Goal: Task Accomplishment & Management: Manage account settings

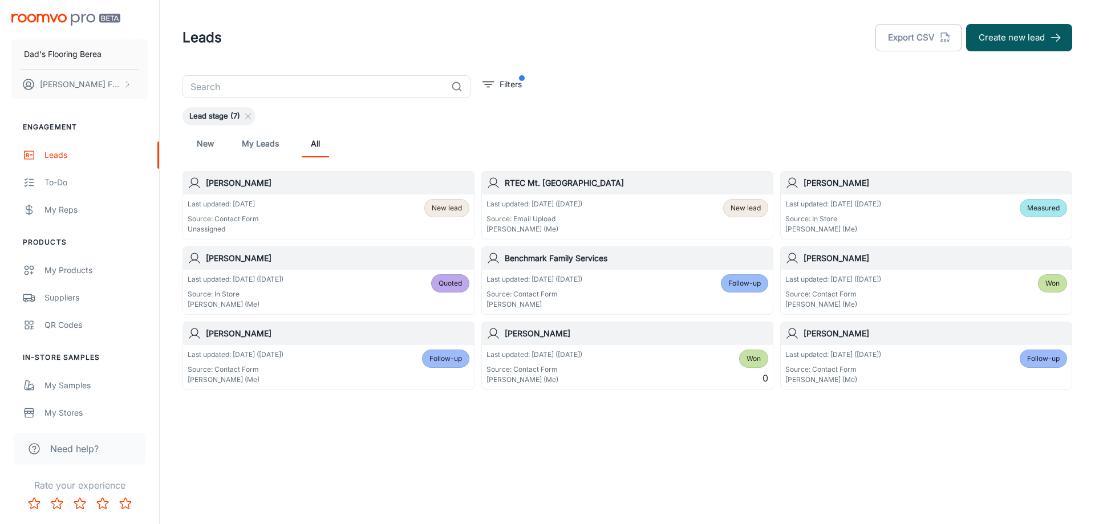
click at [741, 212] on span "New lead" at bounding box center [746, 208] width 30 height 10
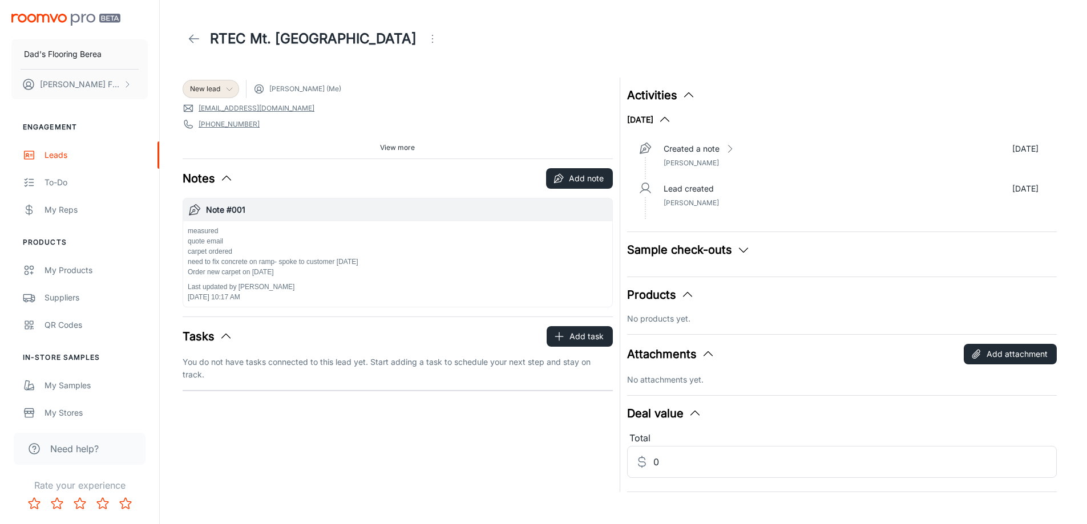
click at [230, 86] on icon at bounding box center [229, 88] width 9 height 9
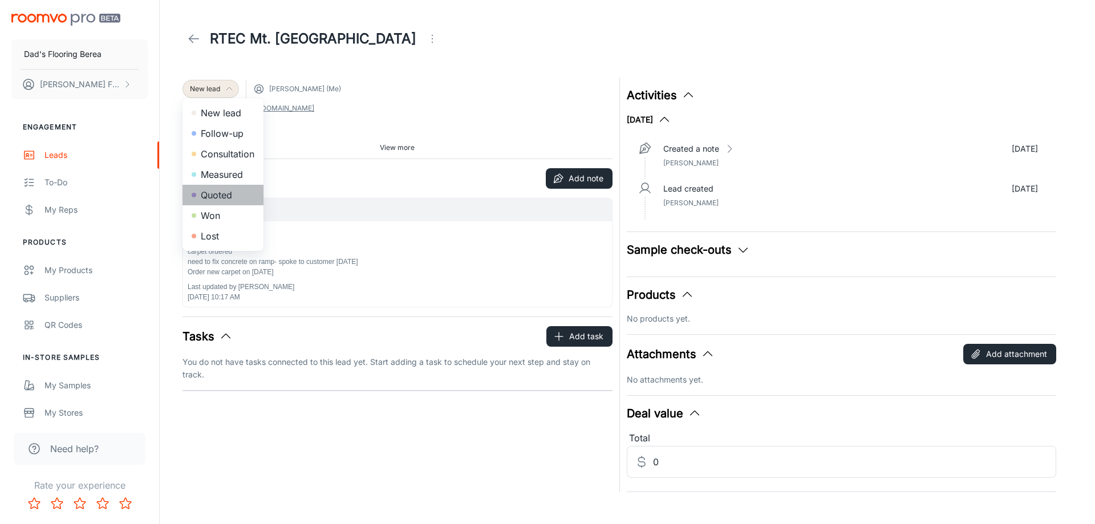
click at [219, 199] on li "Quoted" at bounding box center [223, 195] width 81 height 21
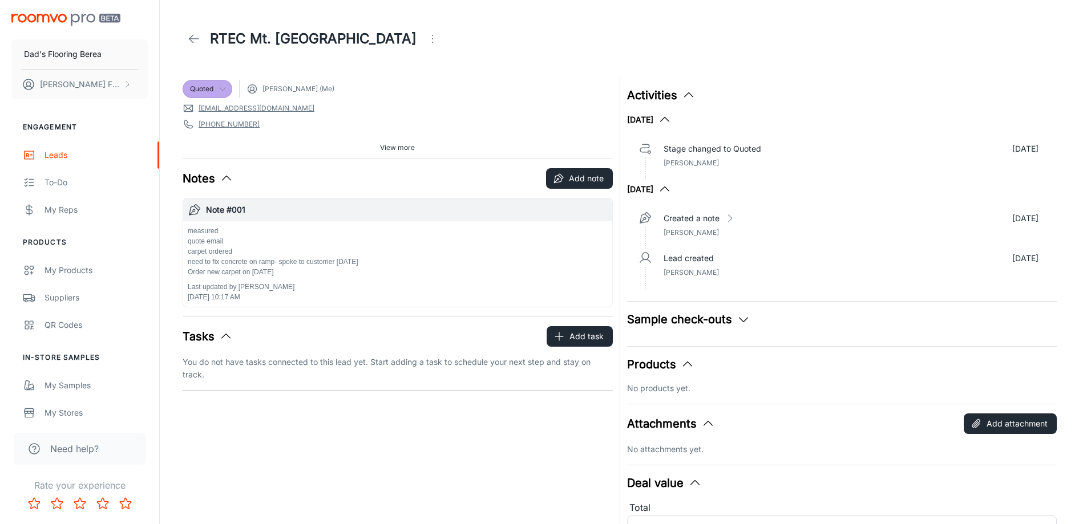
click at [426, 44] on icon "Open menu" at bounding box center [433, 39] width 14 height 14
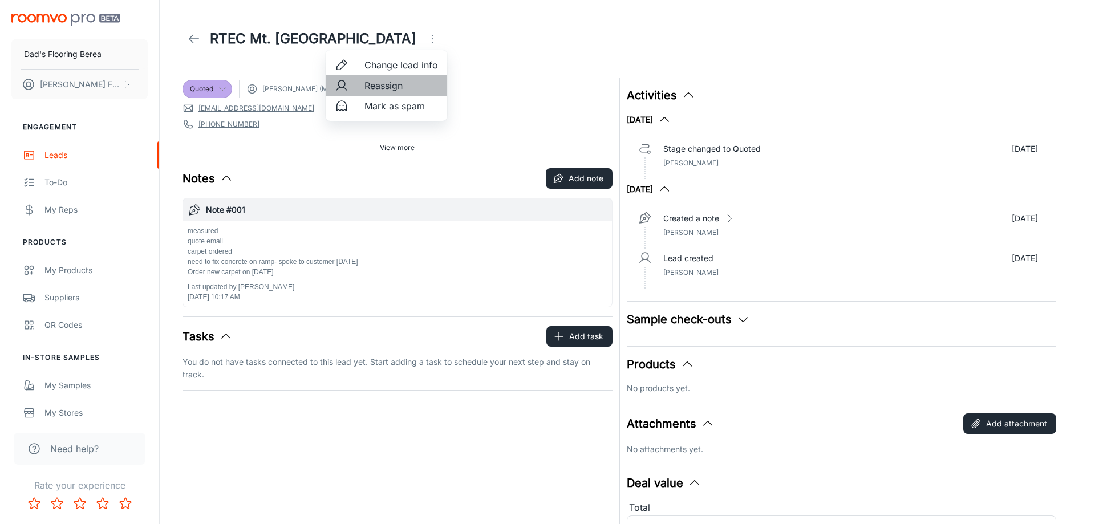
click at [388, 89] on span "Reassign" at bounding box center [401, 86] width 74 height 14
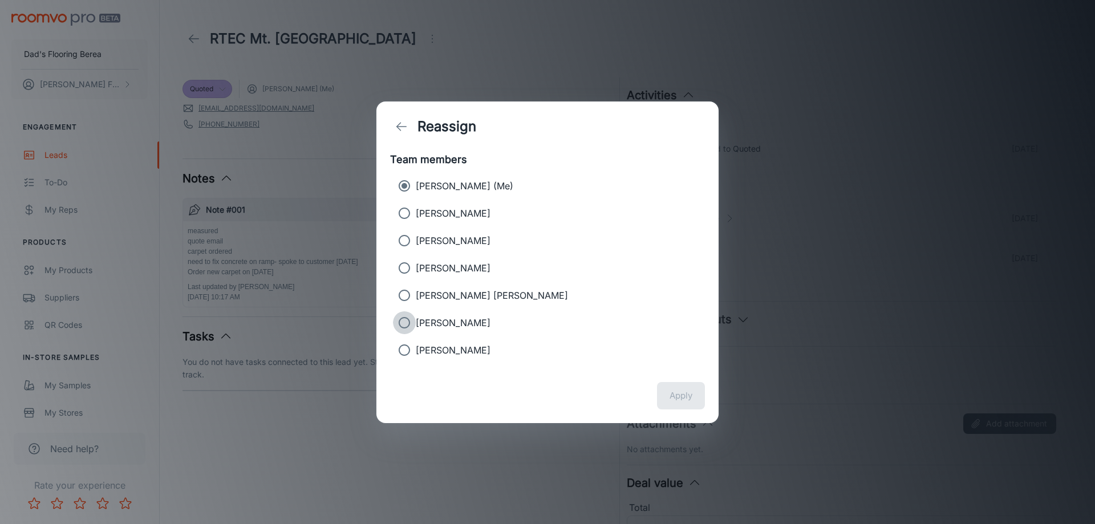
click at [398, 321] on input "[PERSON_NAME]" at bounding box center [404, 322] width 23 height 23
radio input "true"
radio input "false"
click at [664, 394] on button "Apply" at bounding box center [681, 395] width 48 height 27
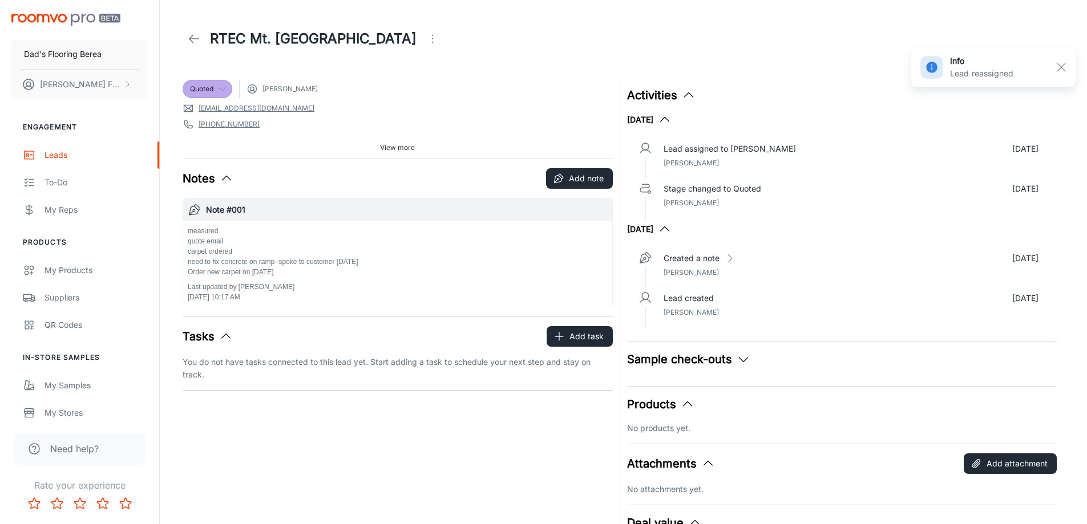
click at [189, 39] on polyline at bounding box center [191, 39] width 4 height 8
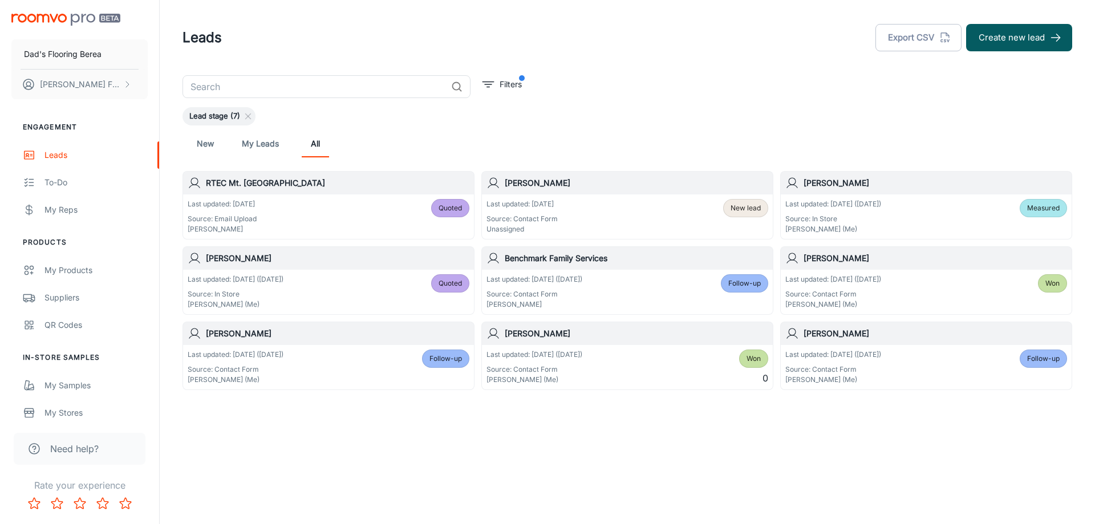
click at [751, 206] on span "New lead" at bounding box center [746, 208] width 30 height 10
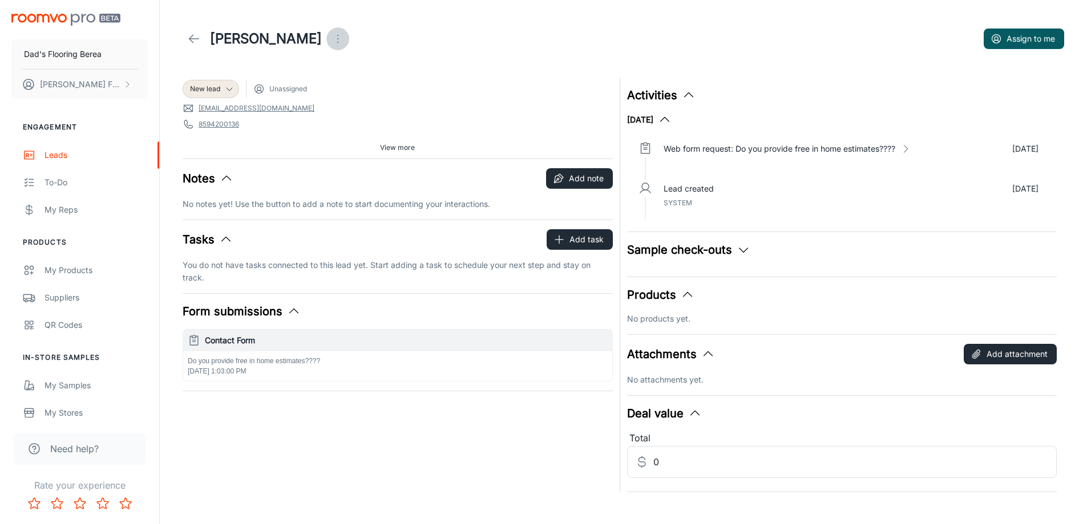
click at [331, 40] on icon "Open menu" at bounding box center [338, 39] width 14 height 14
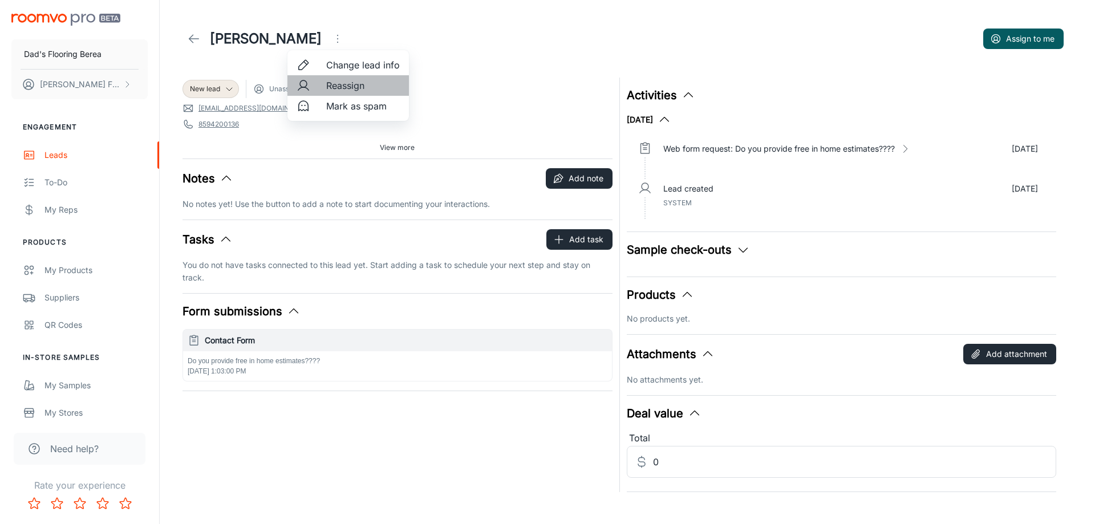
click at [350, 87] on span "Reassign" at bounding box center [363, 86] width 74 height 14
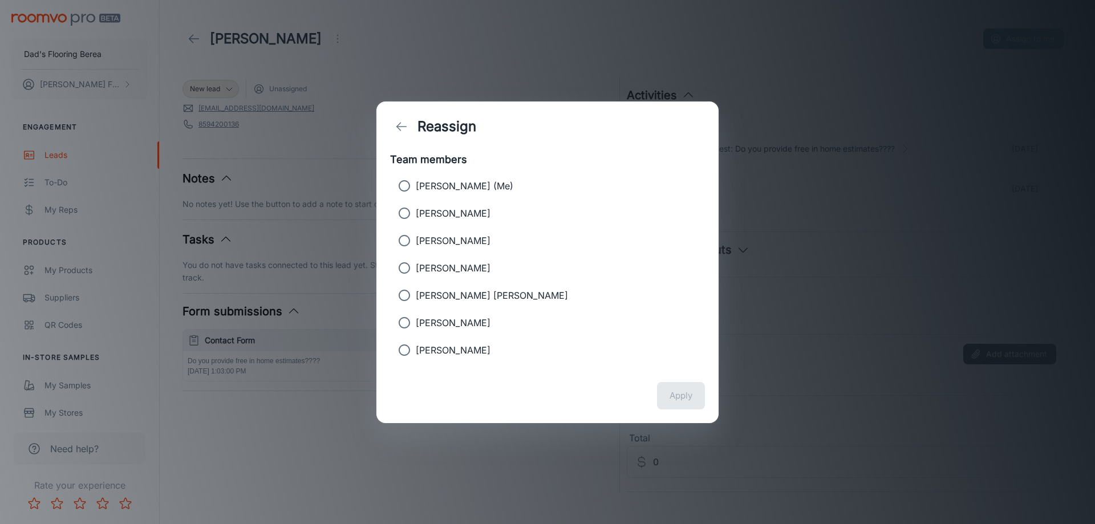
click at [459, 185] on p "[PERSON_NAME] (Me)" at bounding box center [465, 186] width 98 height 14
click at [416, 185] on input "[PERSON_NAME] (Me)" at bounding box center [404, 186] width 23 height 23
radio input "true"
click at [684, 397] on button "Apply" at bounding box center [681, 395] width 48 height 27
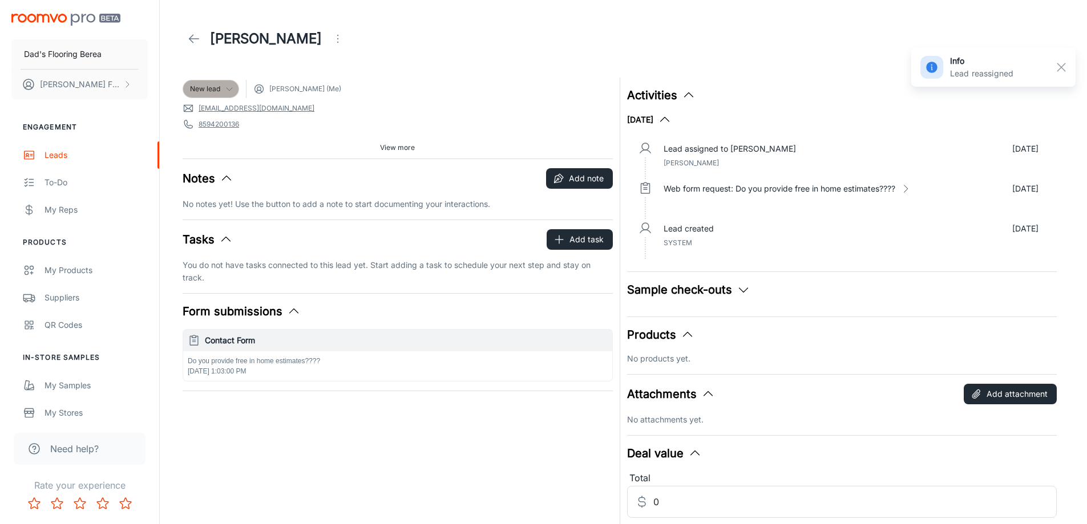
click at [215, 87] on span "New lead" at bounding box center [205, 89] width 30 height 10
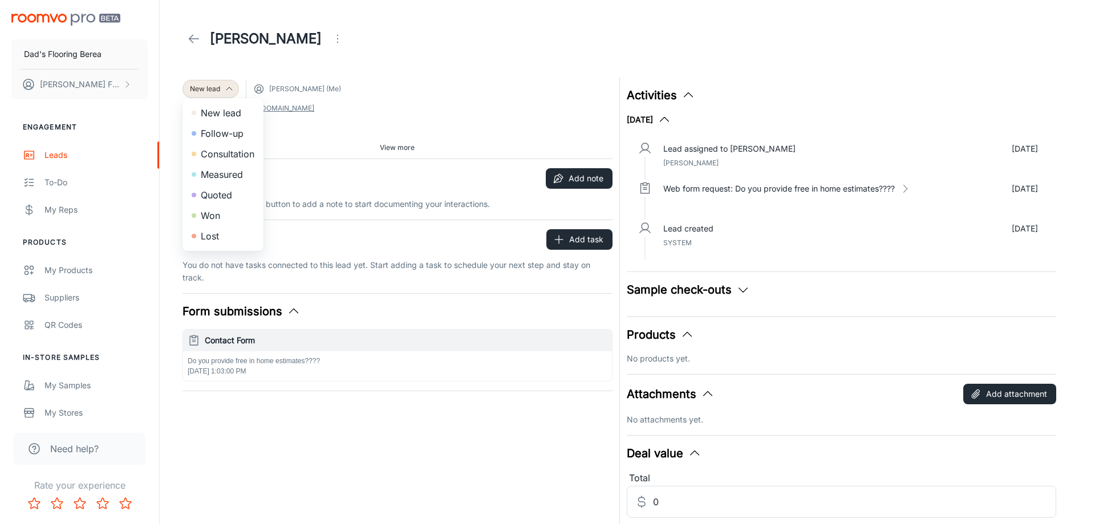
click at [213, 134] on li "Follow-up" at bounding box center [223, 133] width 81 height 21
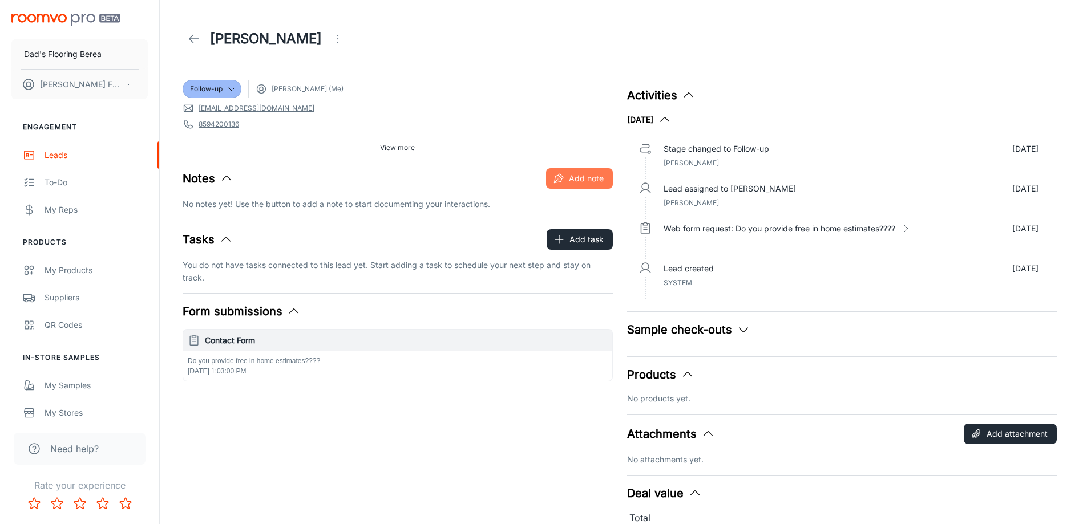
click at [568, 180] on button "Add note" at bounding box center [579, 178] width 67 height 21
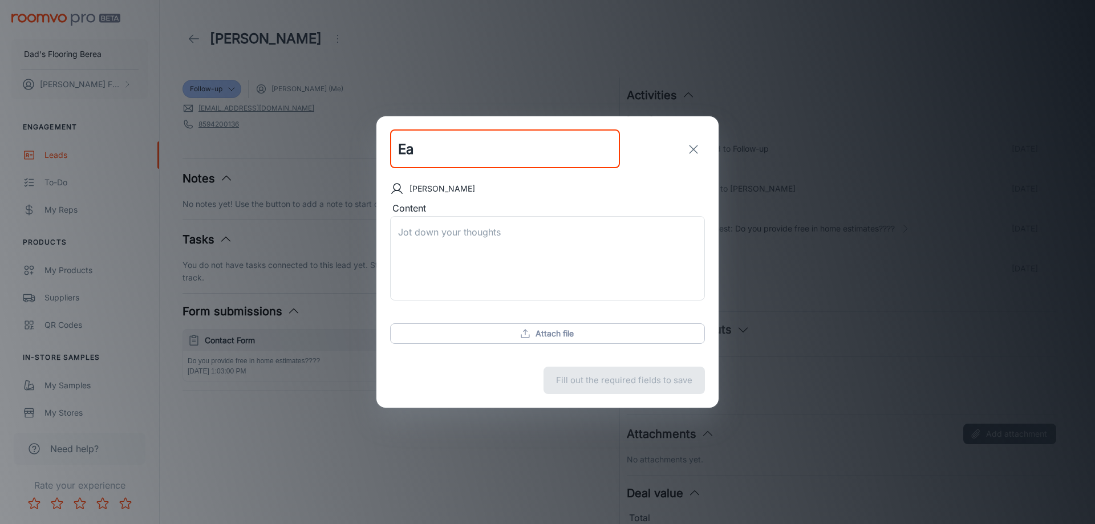
type input "E"
type input "Initial Contact"
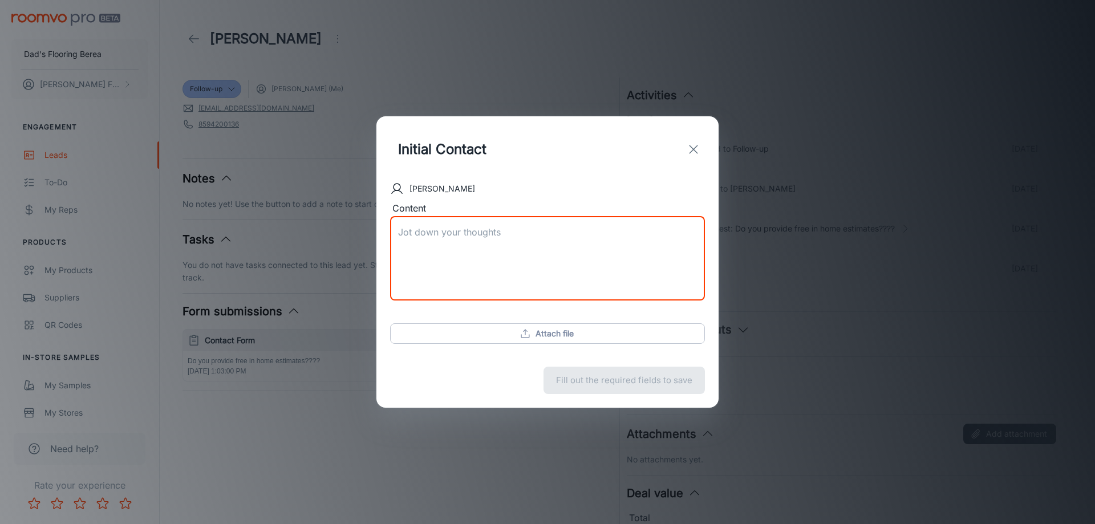
click at [508, 240] on textarea "Content" at bounding box center [547, 259] width 299 height 66
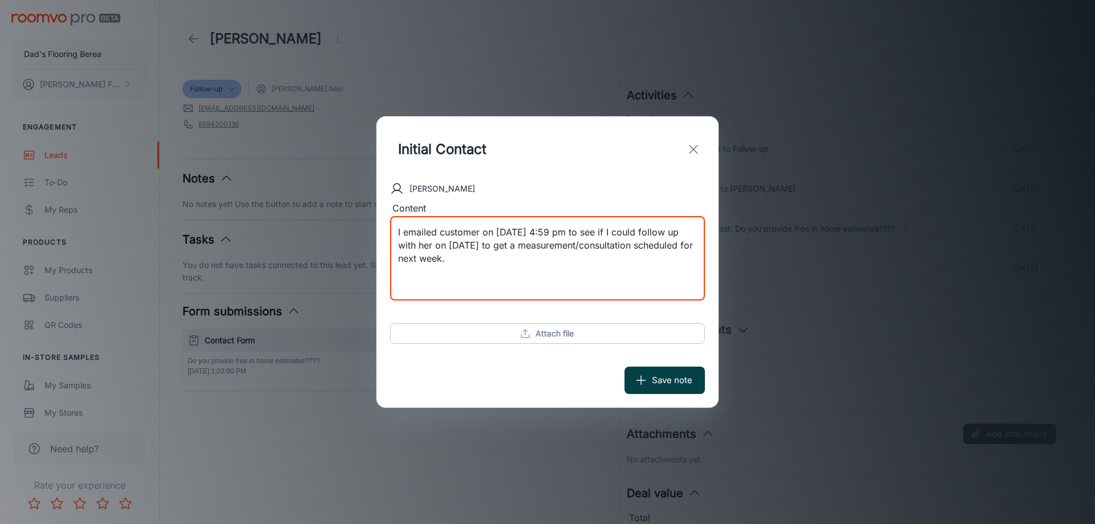
type textarea "I emailed customer on [DATE] 4:59 pm to see if I could follow up with her on [D…"
click at [686, 380] on button "Save note" at bounding box center [665, 380] width 80 height 27
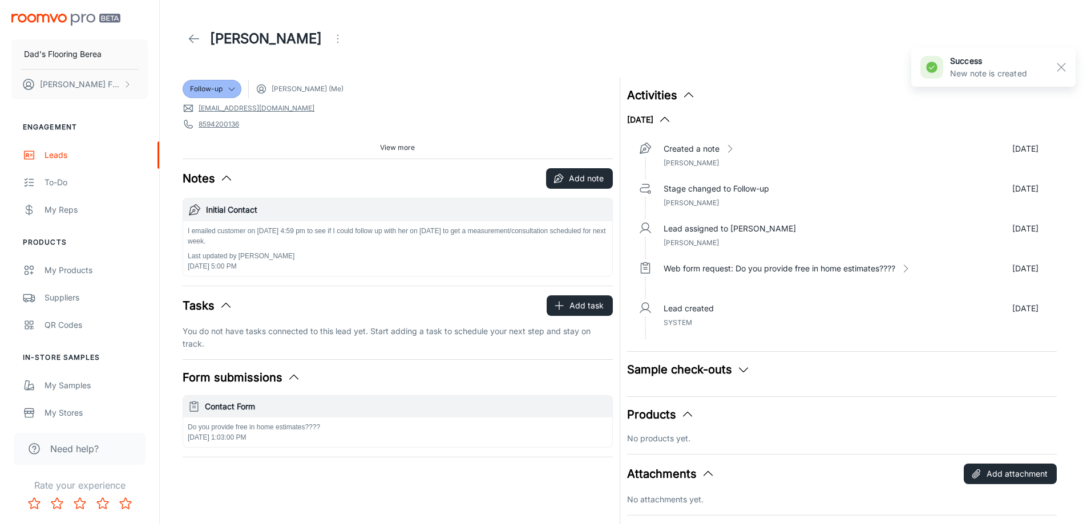
click at [190, 38] on polyline at bounding box center [191, 39] width 4 height 8
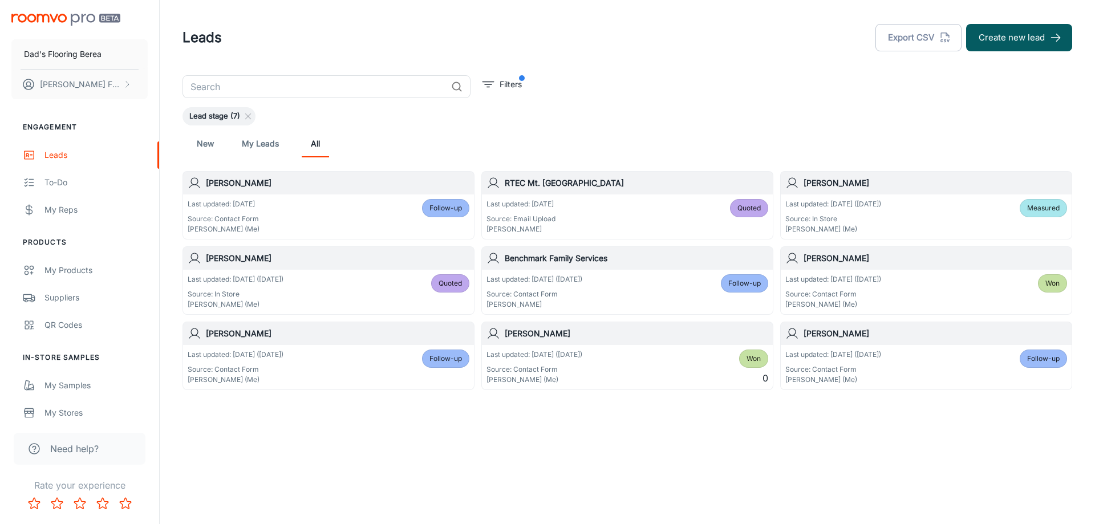
click at [1032, 350] on div "Follow-up" at bounding box center [1043, 359] width 47 height 18
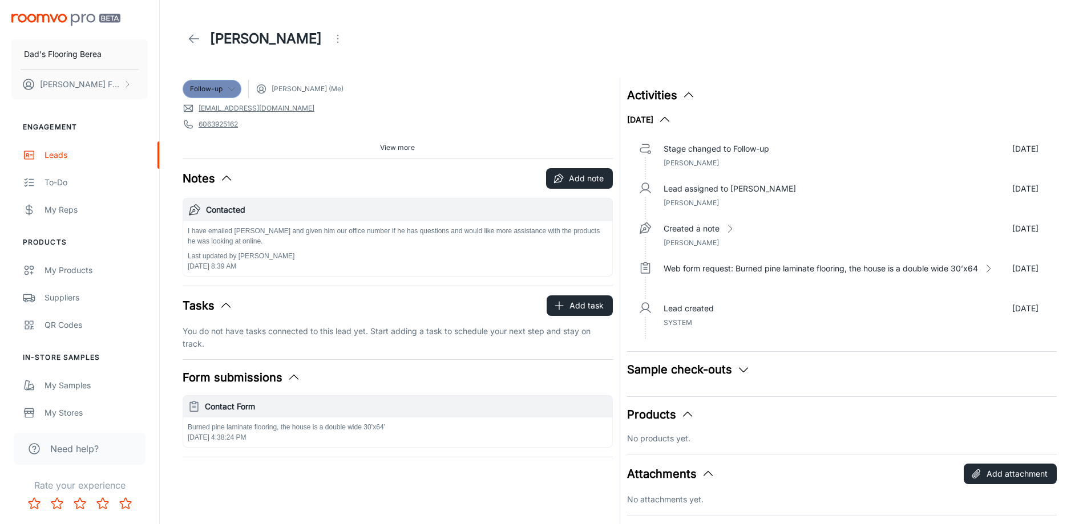
click at [234, 94] on div "Follow-up" at bounding box center [212, 89] width 59 height 18
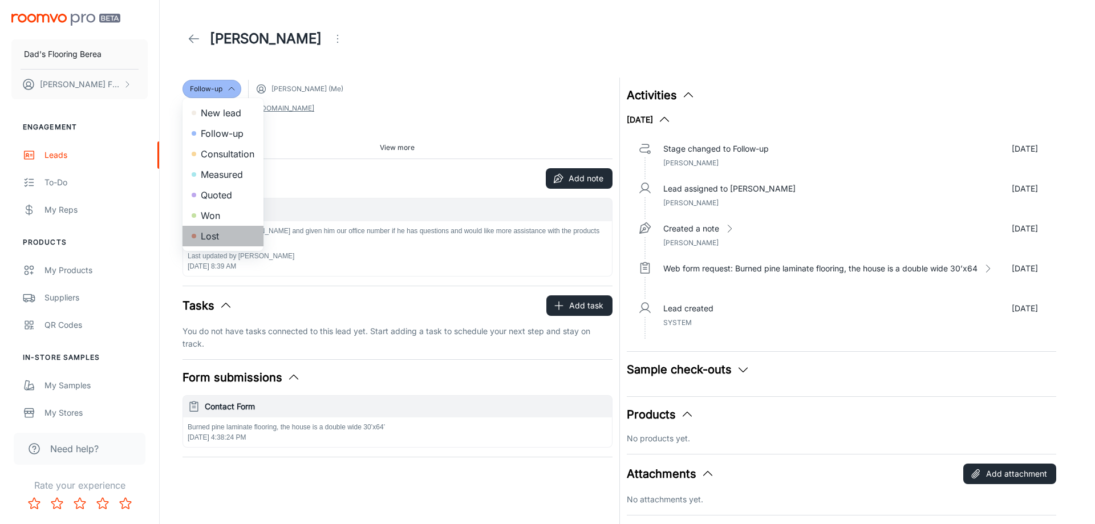
click at [215, 235] on li "Lost" at bounding box center [223, 236] width 81 height 21
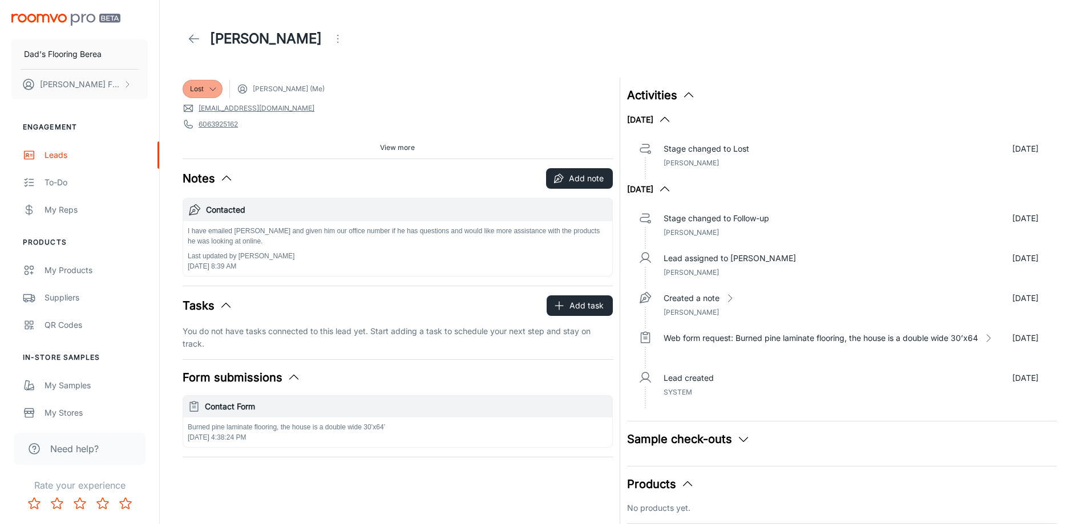
click at [197, 39] on icon at bounding box center [194, 39] width 14 height 14
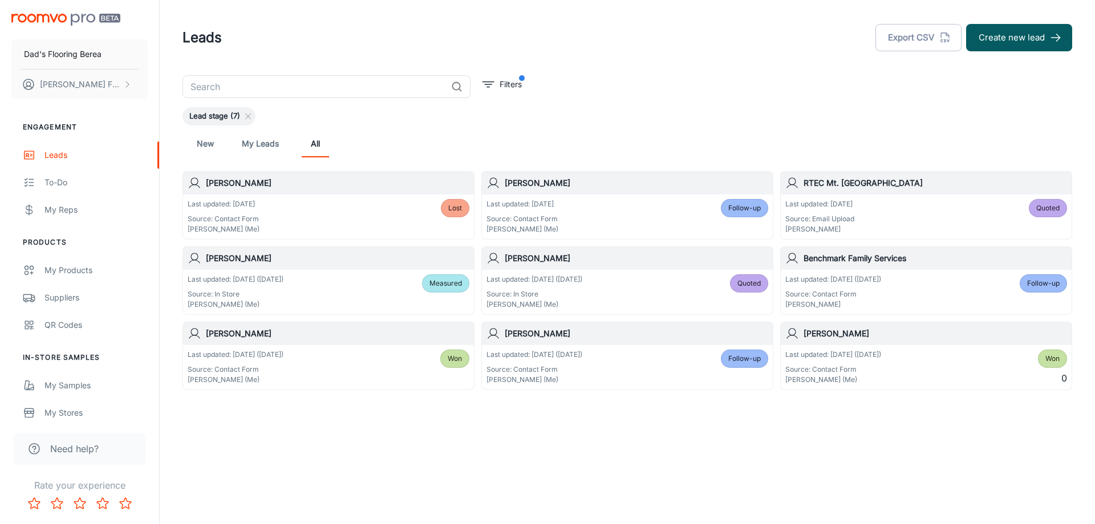
click at [755, 342] on div "[PERSON_NAME]" at bounding box center [627, 333] width 291 height 23
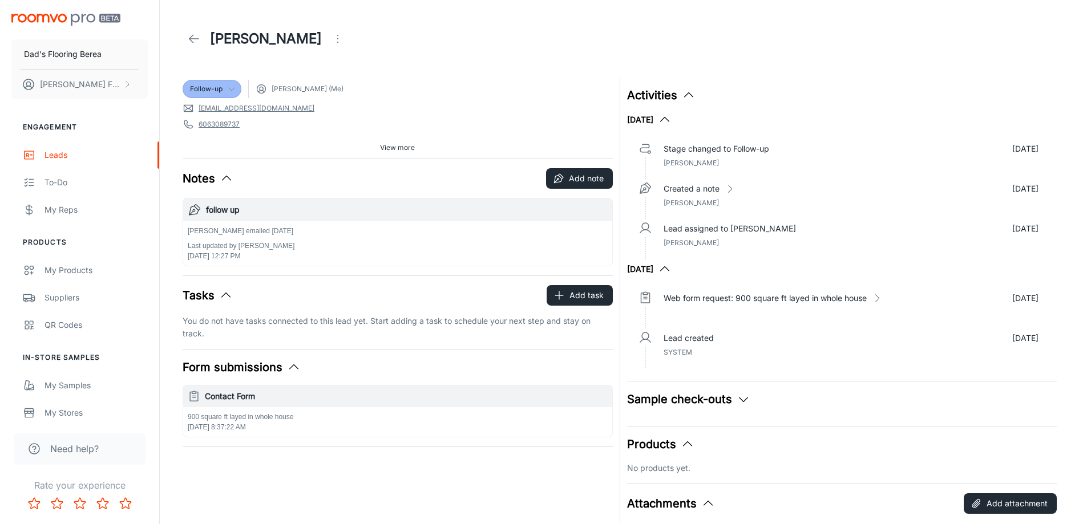
click at [224, 94] on div "Follow-up" at bounding box center [212, 89] width 44 height 10
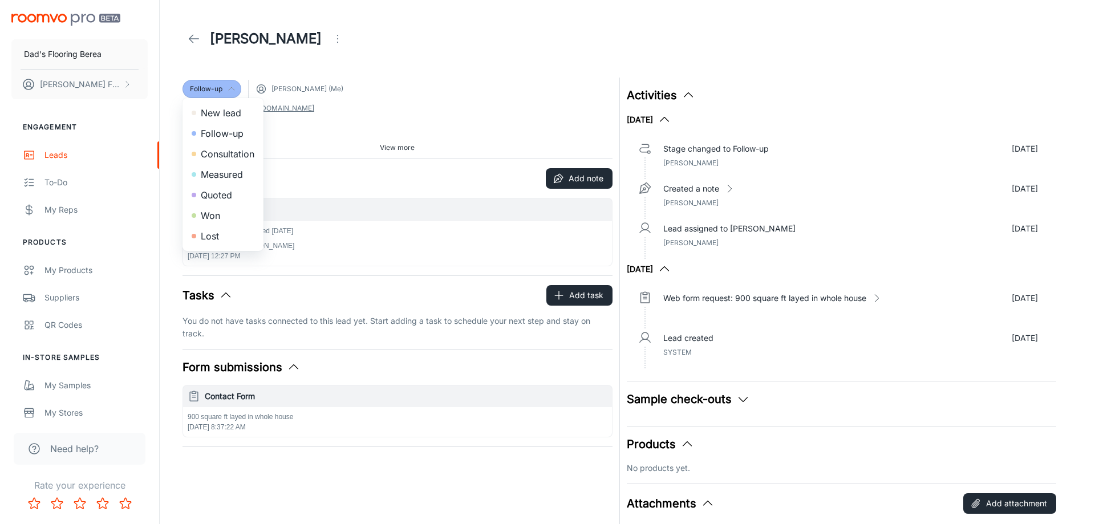
click at [224, 94] on div at bounding box center [547, 262] width 1095 height 524
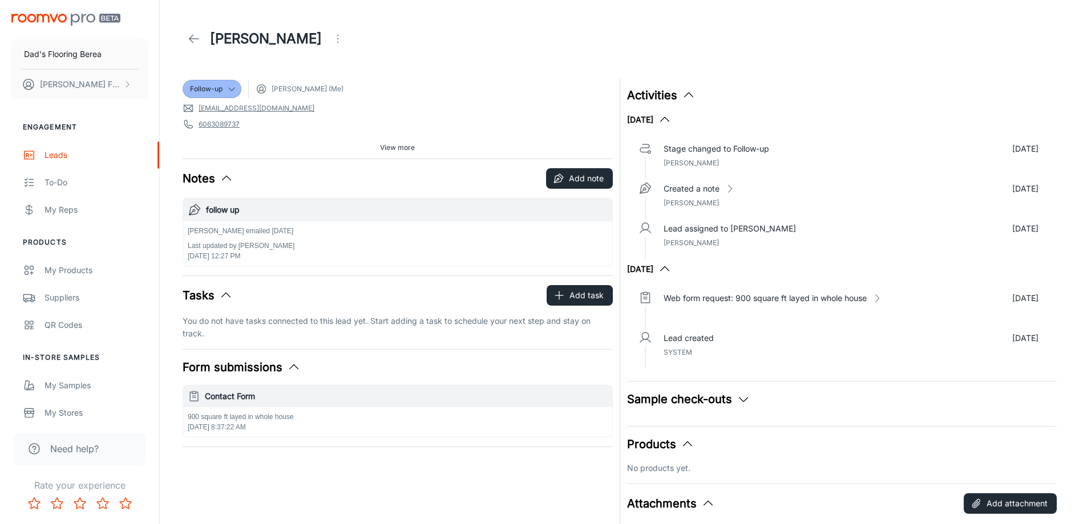
click at [197, 40] on icon at bounding box center [194, 39] width 14 height 14
